Goal: Find specific page/section: Find specific page/section

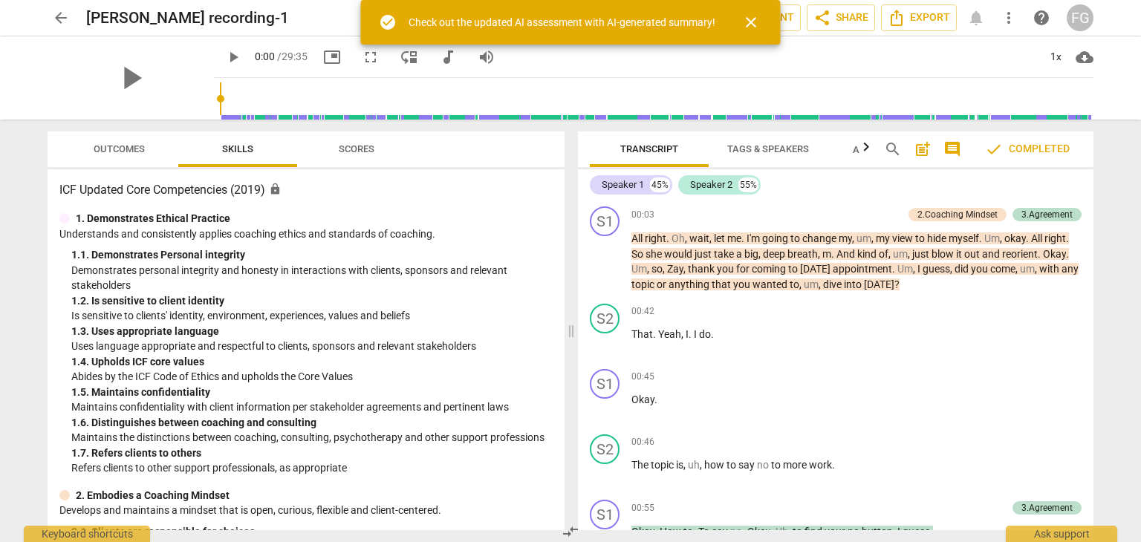
click at [62, 20] on span "arrow_back" at bounding box center [61, 18] width 18 height 18
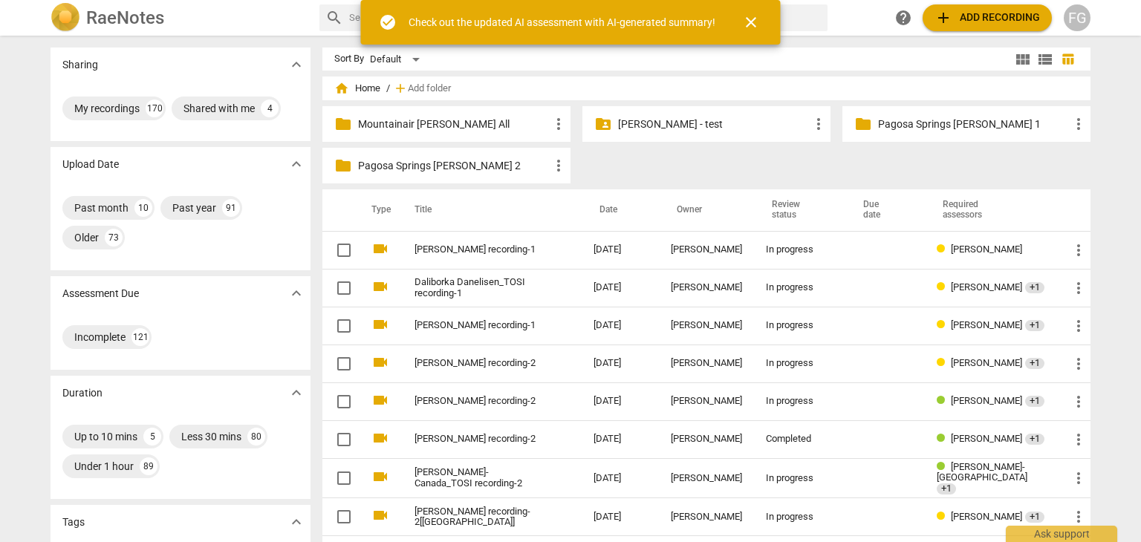
click at [754, 24] on span "close" at bounding box center [751, 22] width 18 height 18
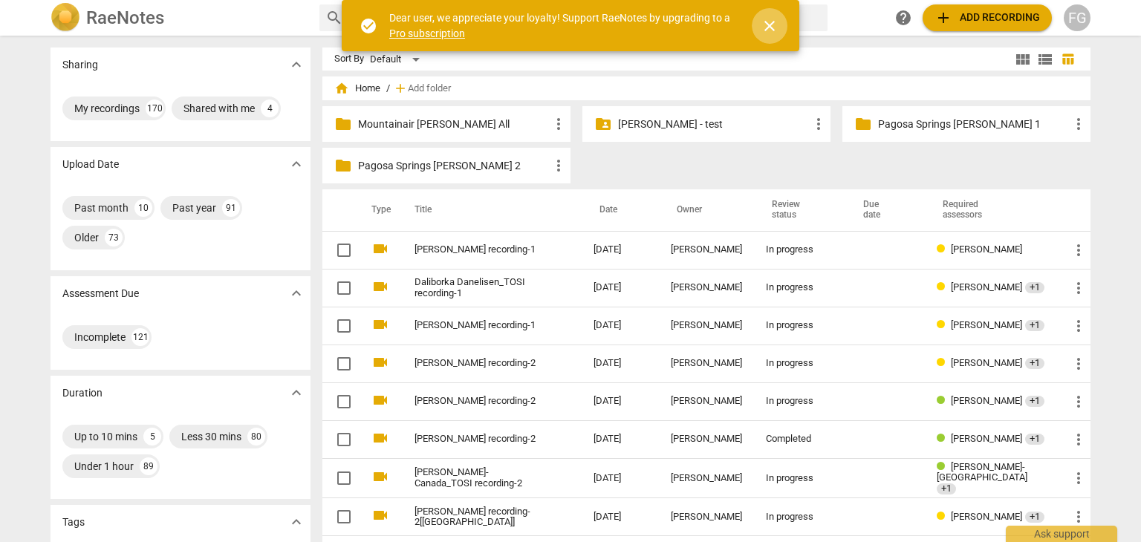
click at [772, 25] on span "close" at bounding box center [769, 26] width 18 height 18
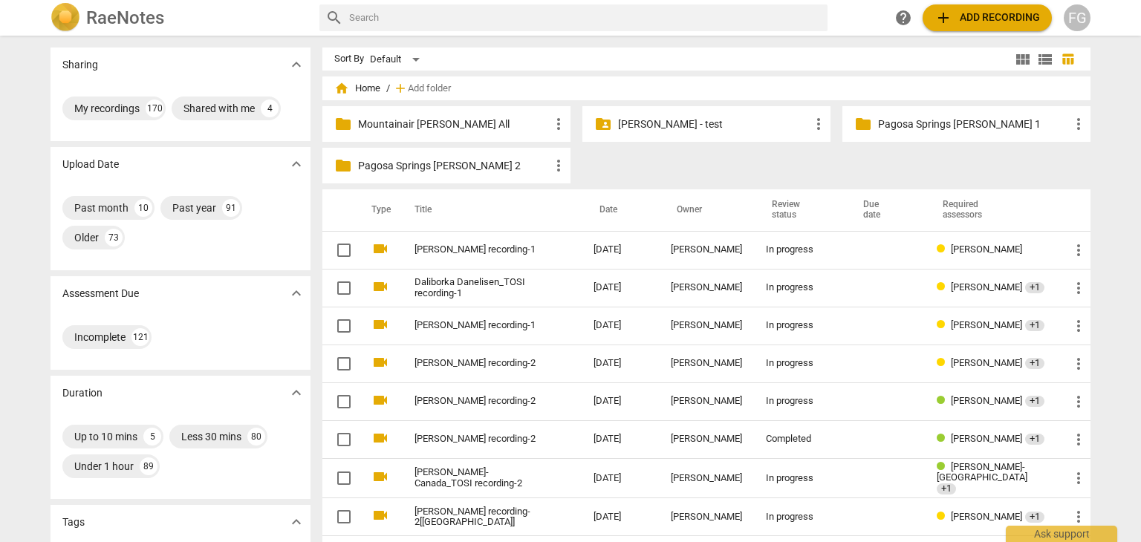
click at [451, 13] on input "text" at bounding box center [585, 18] width 472 height 24
type input "[PERSON_NAME]"
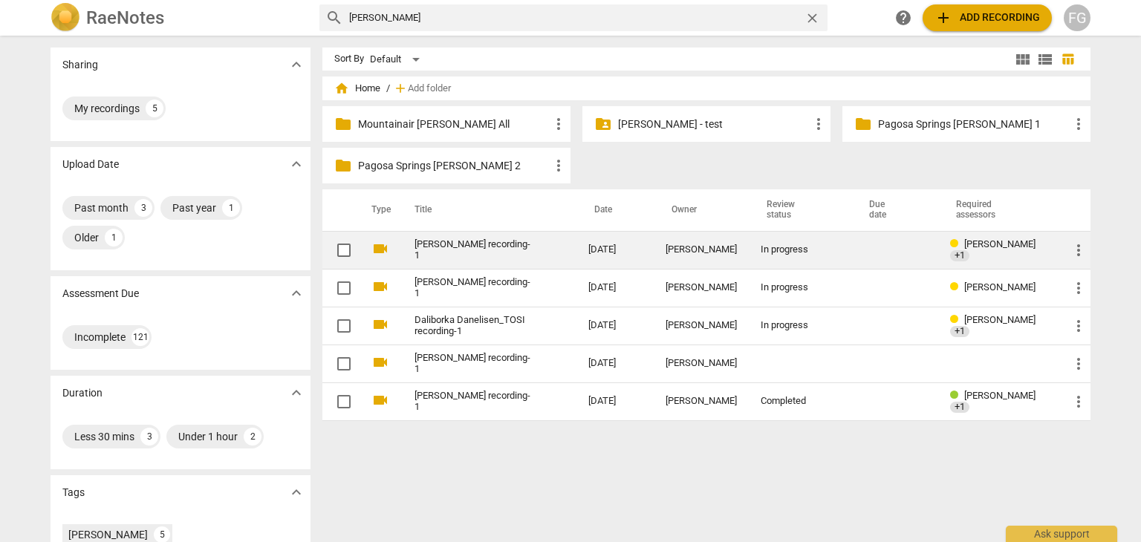
click at [430, 244] on link "[PERSON_NAME] recording-1" at bounding box center [474, 250] width 120 height 22
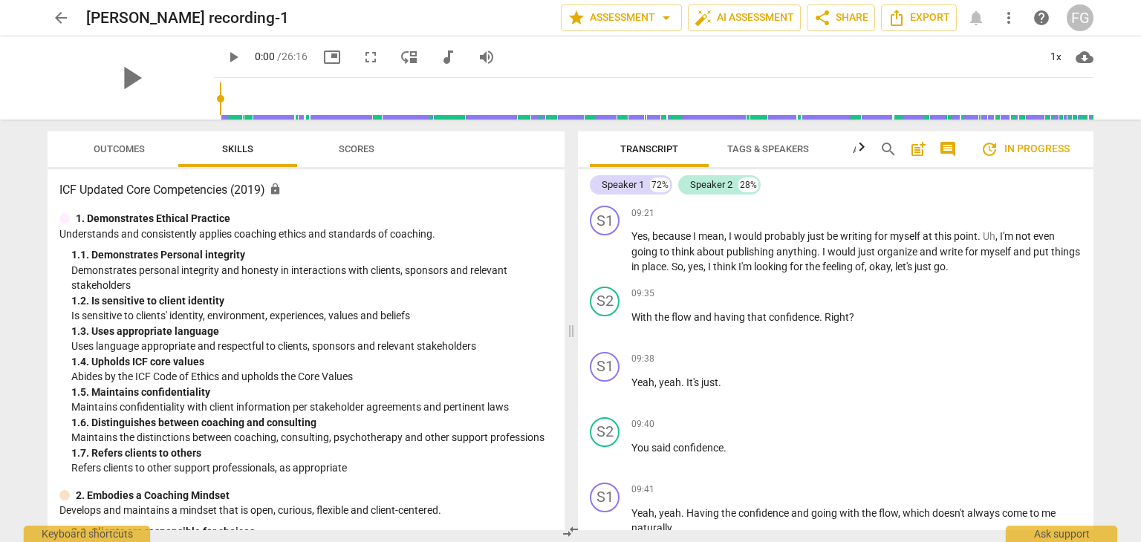
scroll to position [2228, 0]
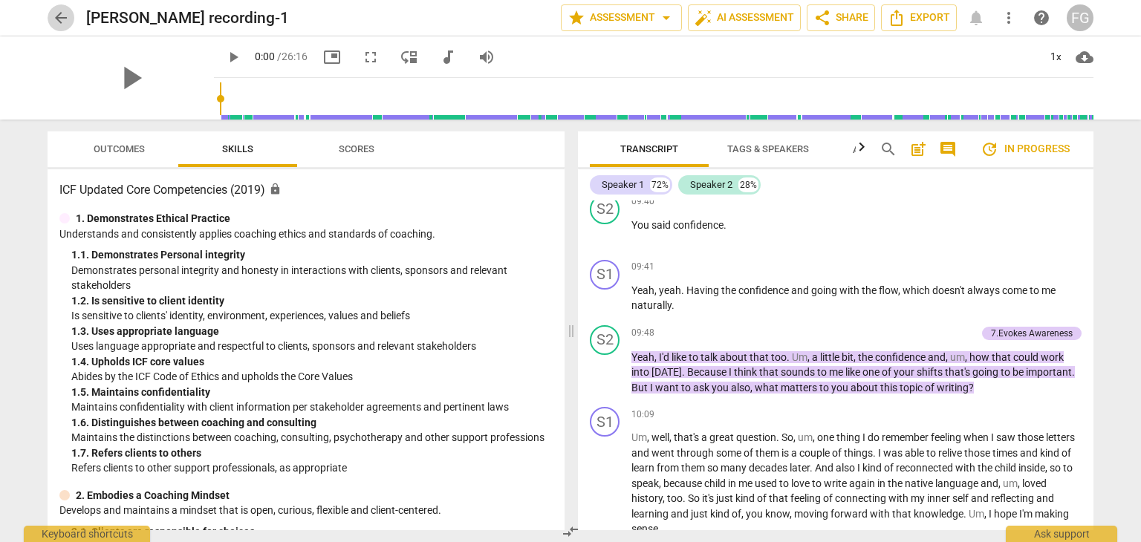
click at [60, 19] on span "arrow_back" at bounding box center [61, 18] width 18 height 18
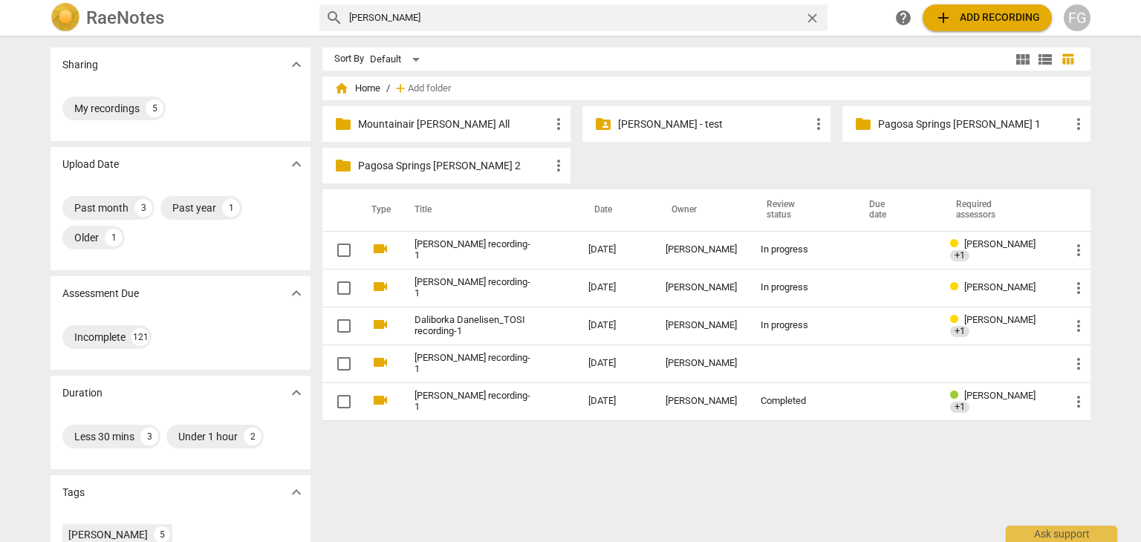
drag, startPoint x: 411, startPoint y: 8, endPoint x: 294, endPoint y: 19, distance: 117.9
click at [277, 18] on div "RaeNotes search [PERSON_NAME] close help add Add recording FG" at bounding box center [570, 18] width 1063 height 30
click at [377, 19] on input "text" at bounding box center [585, 18] width 472 height 24
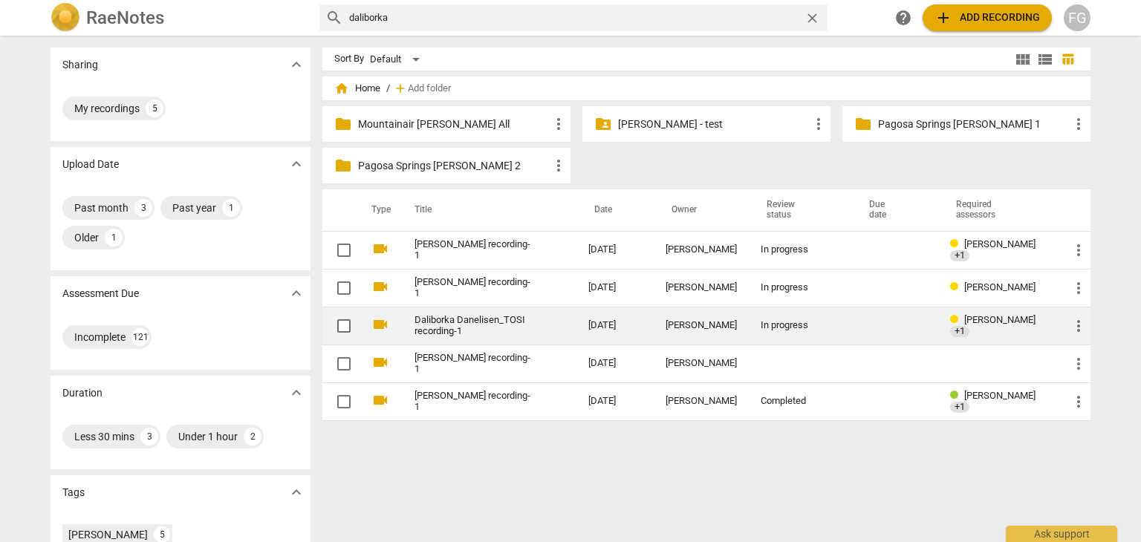
type input "daliborka"
click at [474, 324] on link "Daliborka Danelisen_TOSI recording-1" at bounding box center [474, 326] width 120 height 22
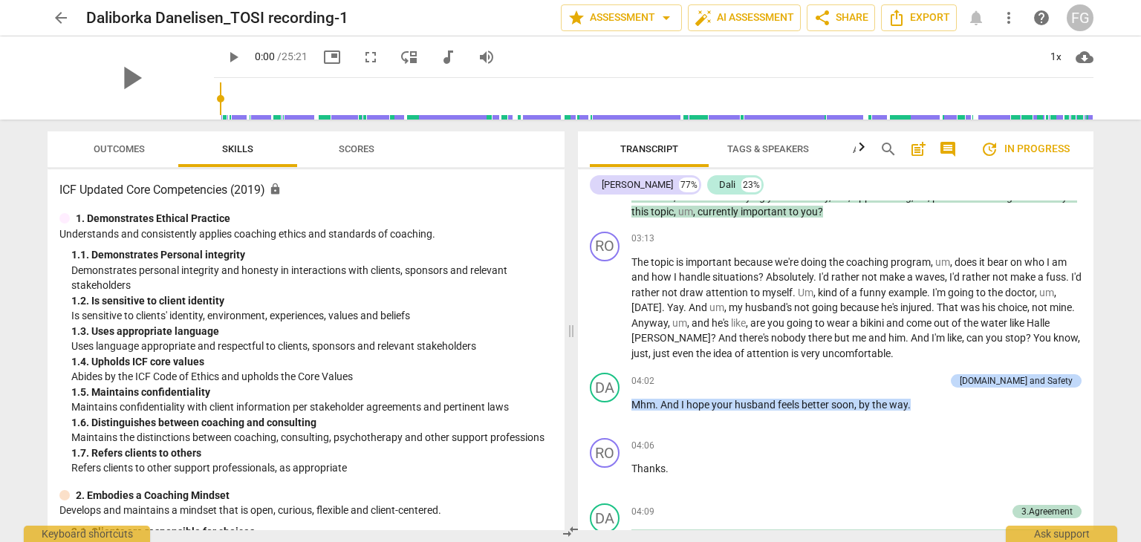
scroll to position [1262, 0]
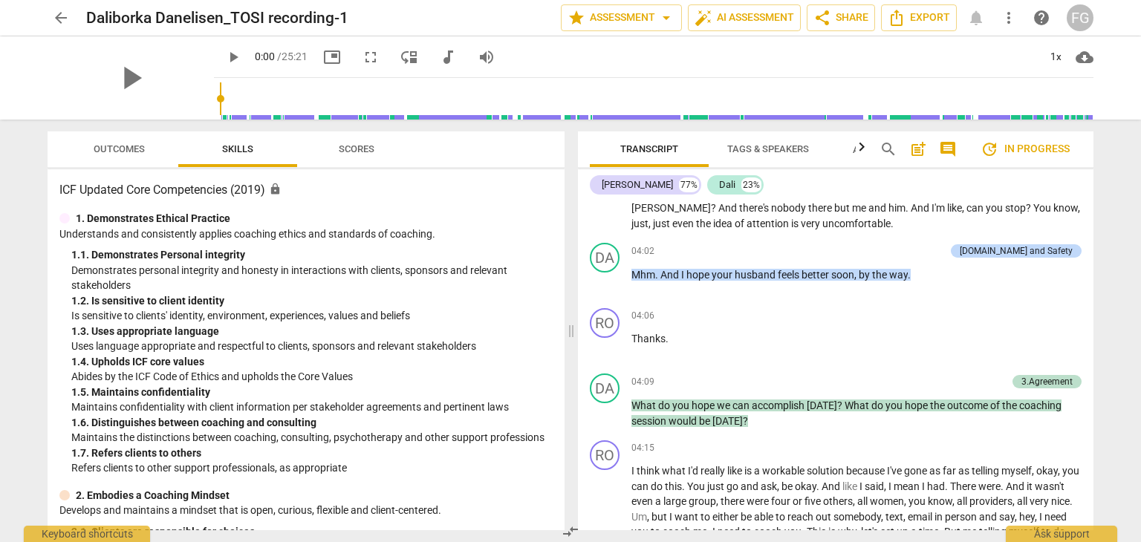
click at [56, 22] on span "arrow_back" at bounding box center [61, 18] width 18 height 18
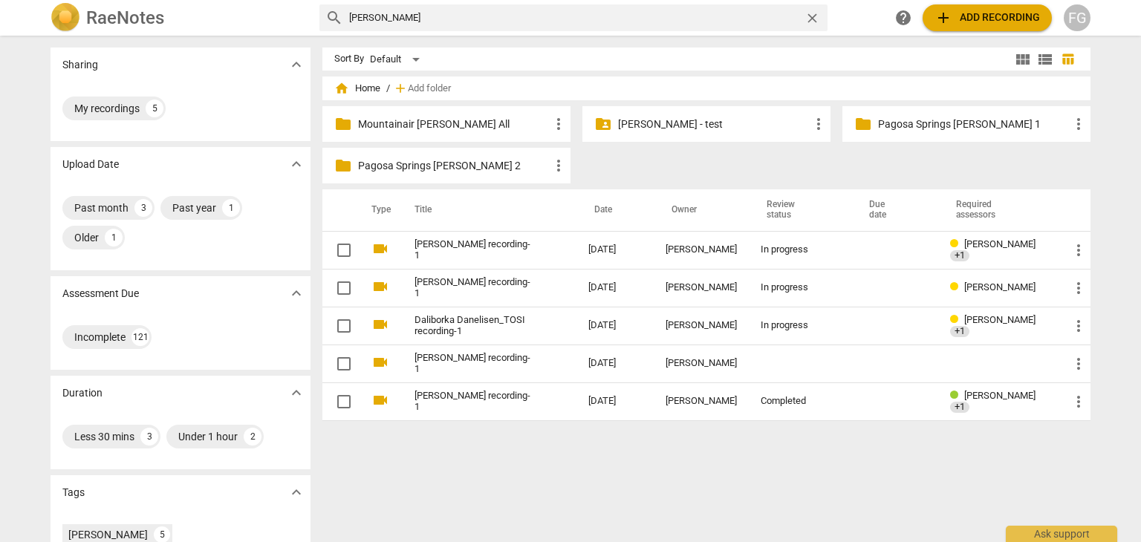
drag, startPoint x: 391, startPoint y: 11, endPoint x: 272, endPoint y: 15, distance: 119.6
click at [282, 16] on div "RaeNotes search [PERSON_NAME] close help add Add recording FG" at bounding box center [570, 18] width 1063 height 30
type input "[PERSON_NAME]"
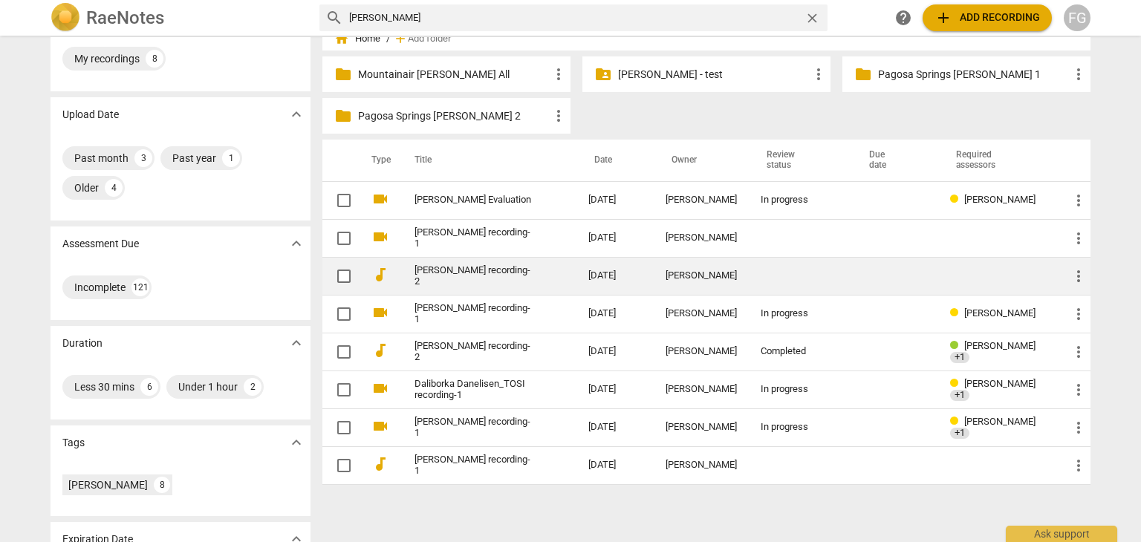
scroll to position [74, 0]
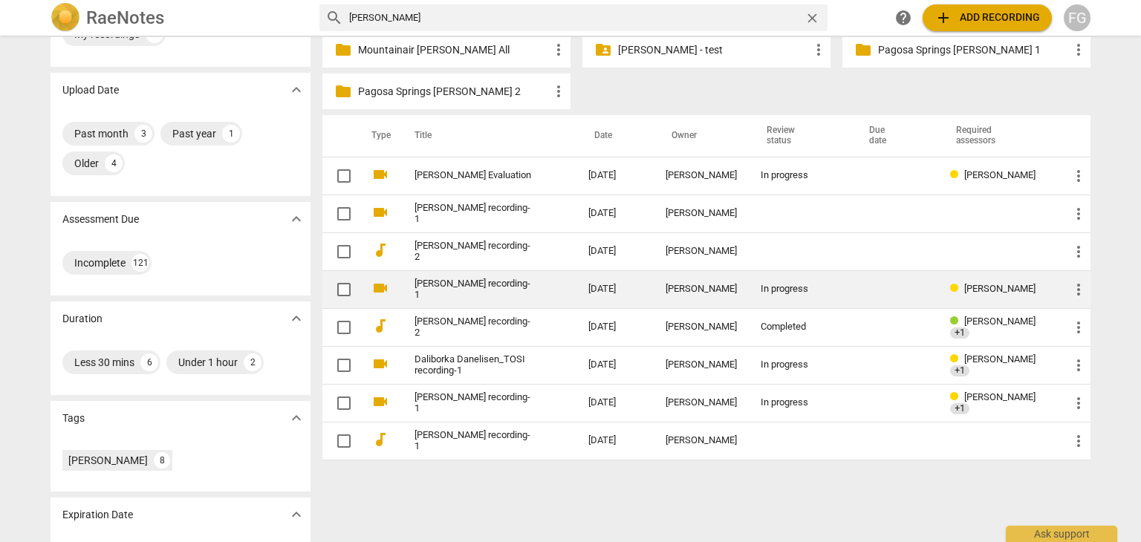
click at [488, 285] on link "[PERSON_NAME] recording-1" at bounding box center [474, 289] width 120 height 22
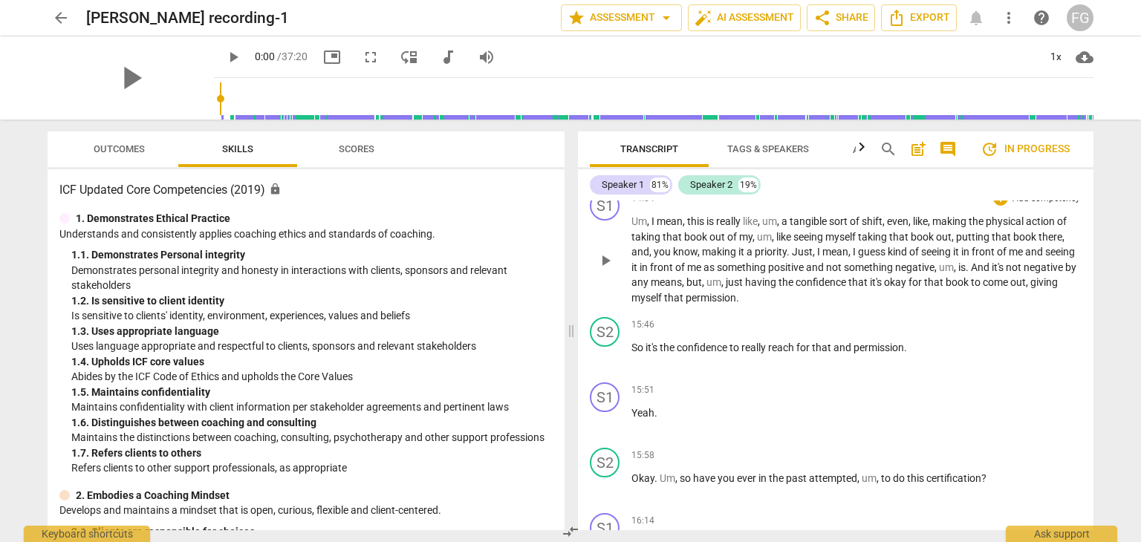
scroll to position [4233, 0]
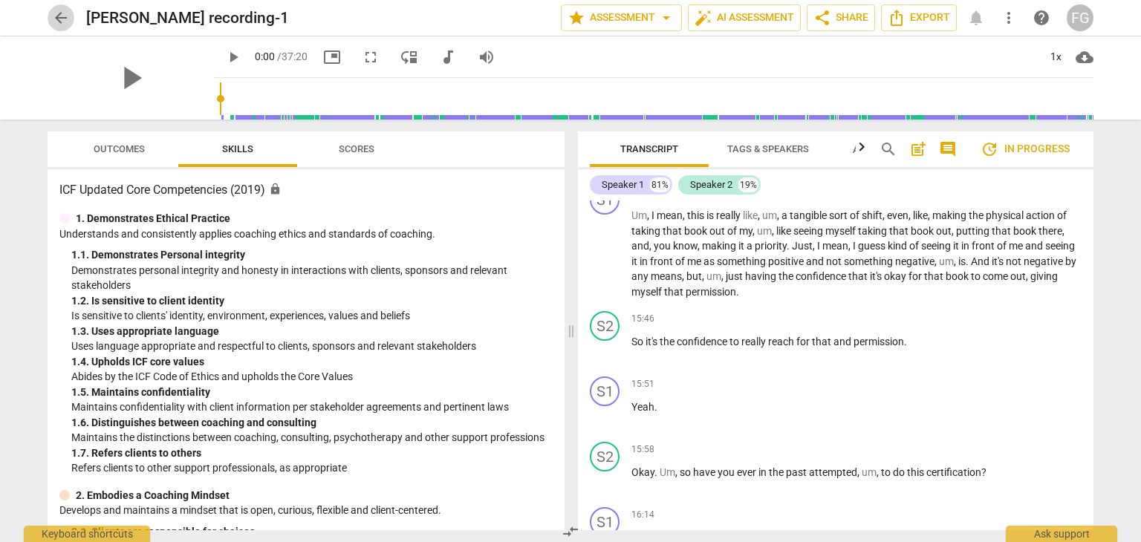
click at [56, 11] on span "arrow_back" at bounding box center [61, 18] width 18 height 18
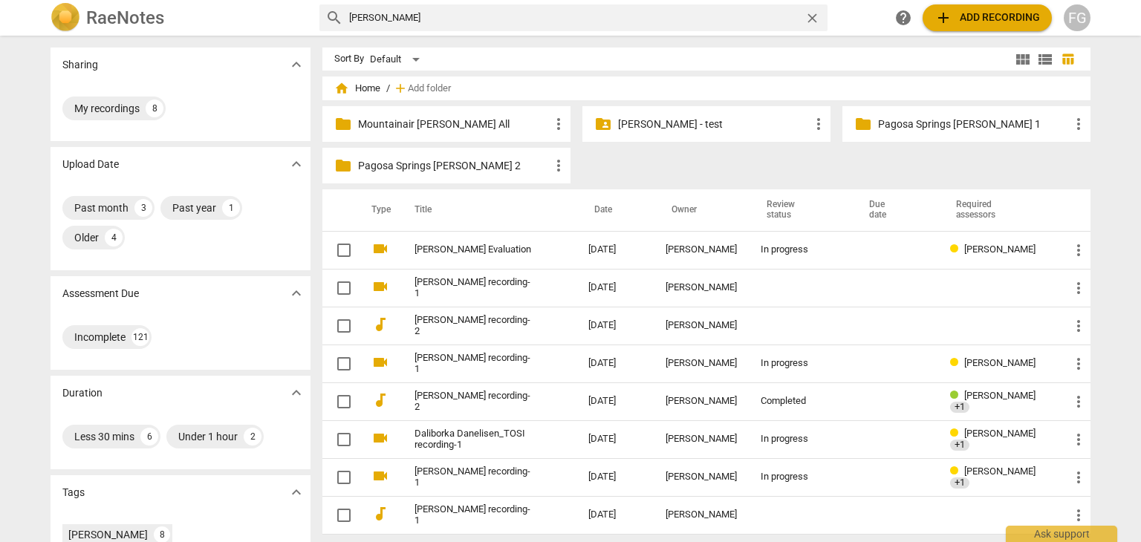
drag, startPoint x: 381, startPoint y: 13, endPoint x: 297, endPoint y: 22, distance: 84.3
click at [299, 22] on div "RaeNotes search [PERSON_NAME] close help add Add recording FG" at bounding box center [570, 18] width 1063 height 30
type input "[PERSON_NAME]"
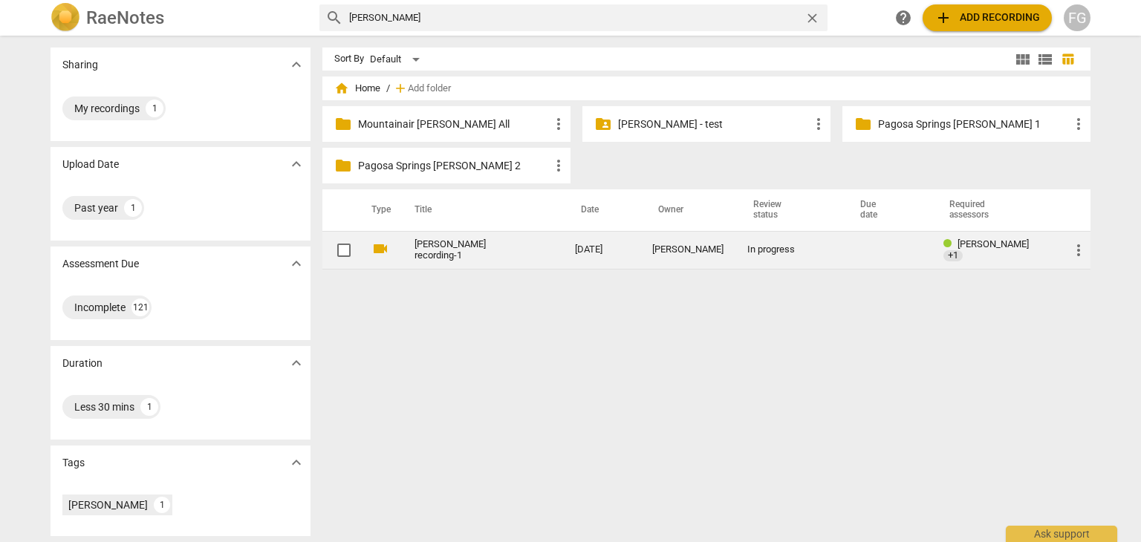
click at [489, 253] on link "[PERSON_NAME] recording-1" at bounding box center [467, 250] width 107 height 22
